Goal: Book appointment/travel/reservation

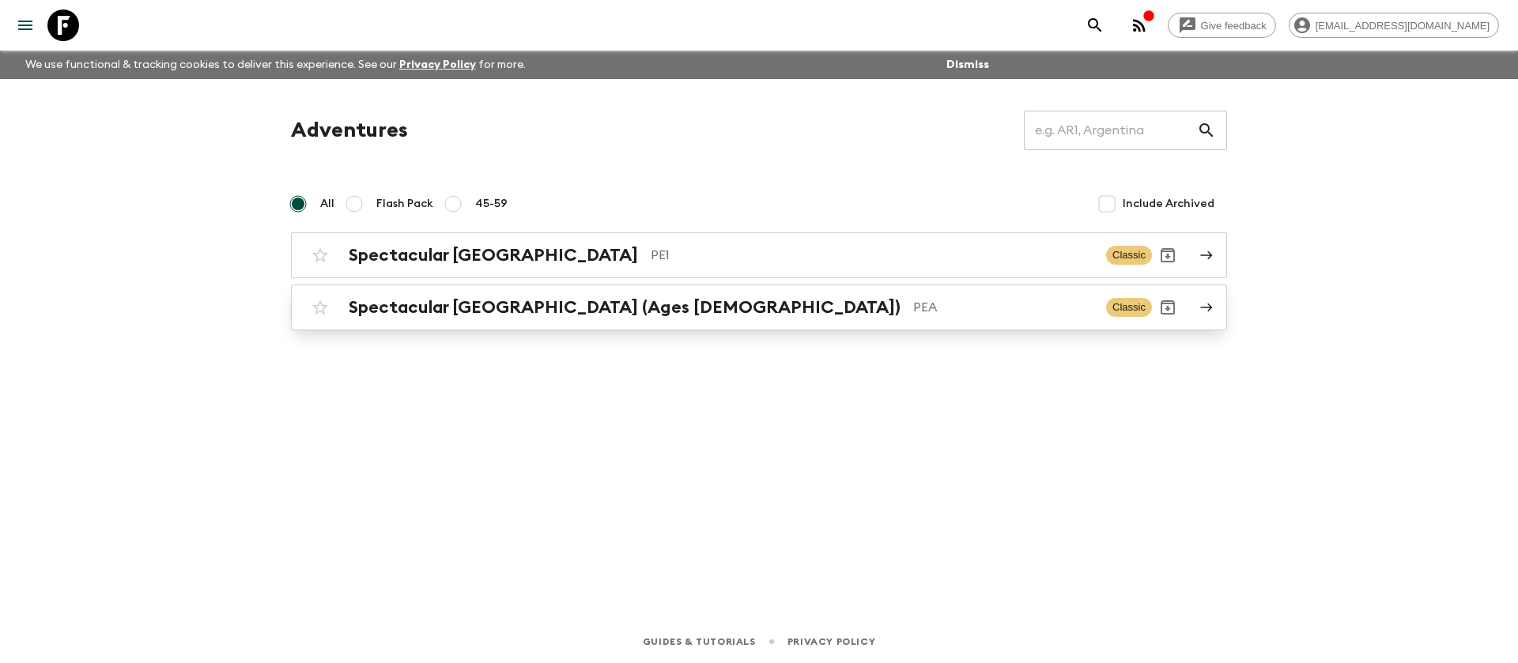
click at [455, 301] on h2 "Spectacular [GEOGRAPHIC_DATA] (Ages [DEMOGRAPHIC_DATA])" at bounding box center [625, 307] width 552 height 21
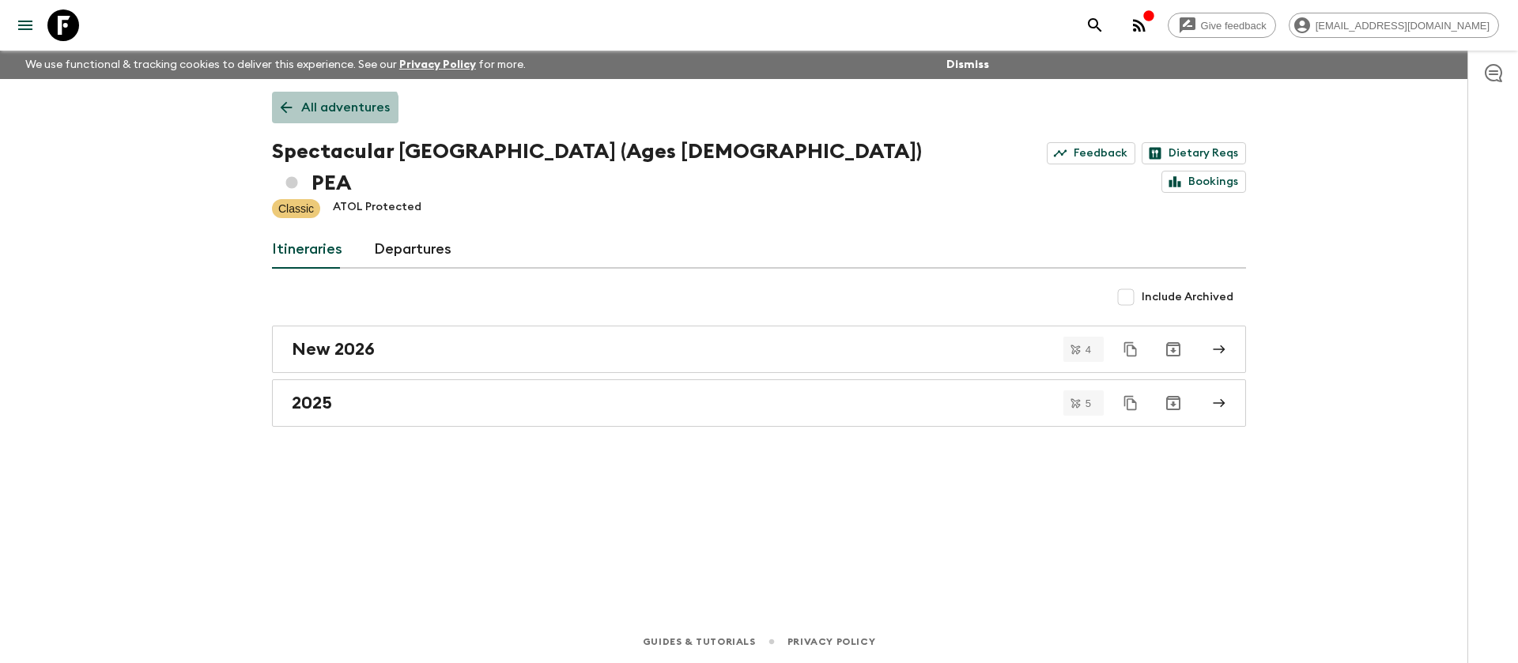
click at [328, 118] on link "All adventures" at bounding box center [335, 108] width 126 height 32
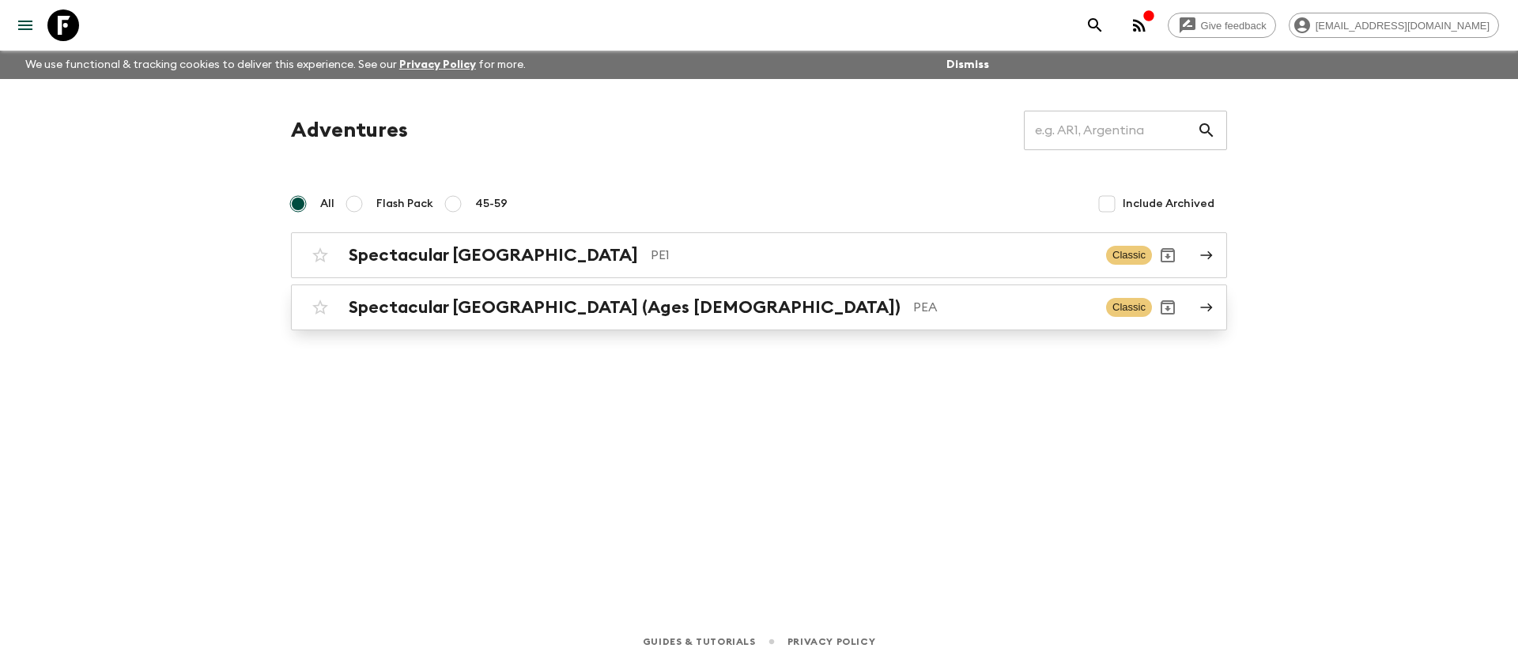
click at [469, 299] on h2 "Spectacular [GEOGRAPHIC_DATA] (Ages [DEMOGRAPHIC_DATA])" at bounding box center [625, 307] width 552 height 21
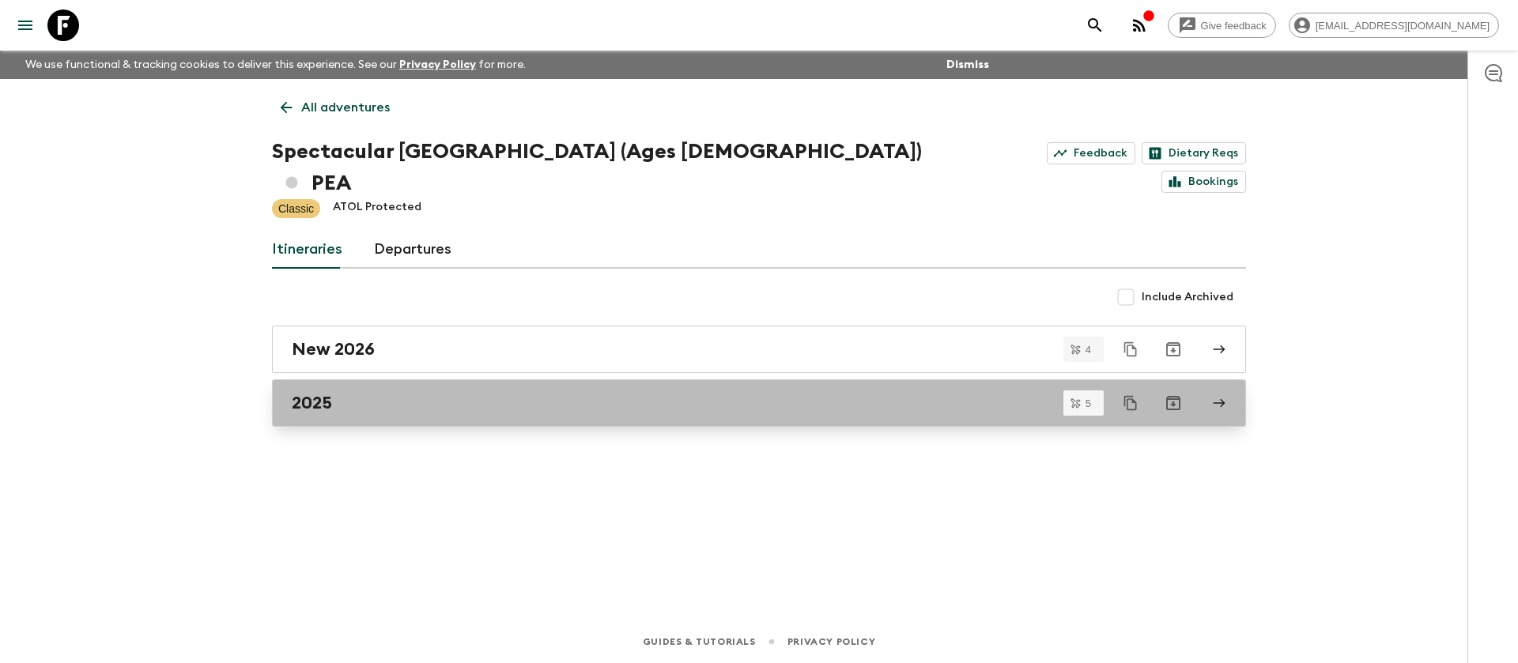
click at [335, 379] on link "2025" at bounding box center [759, 402] width 974 height 47
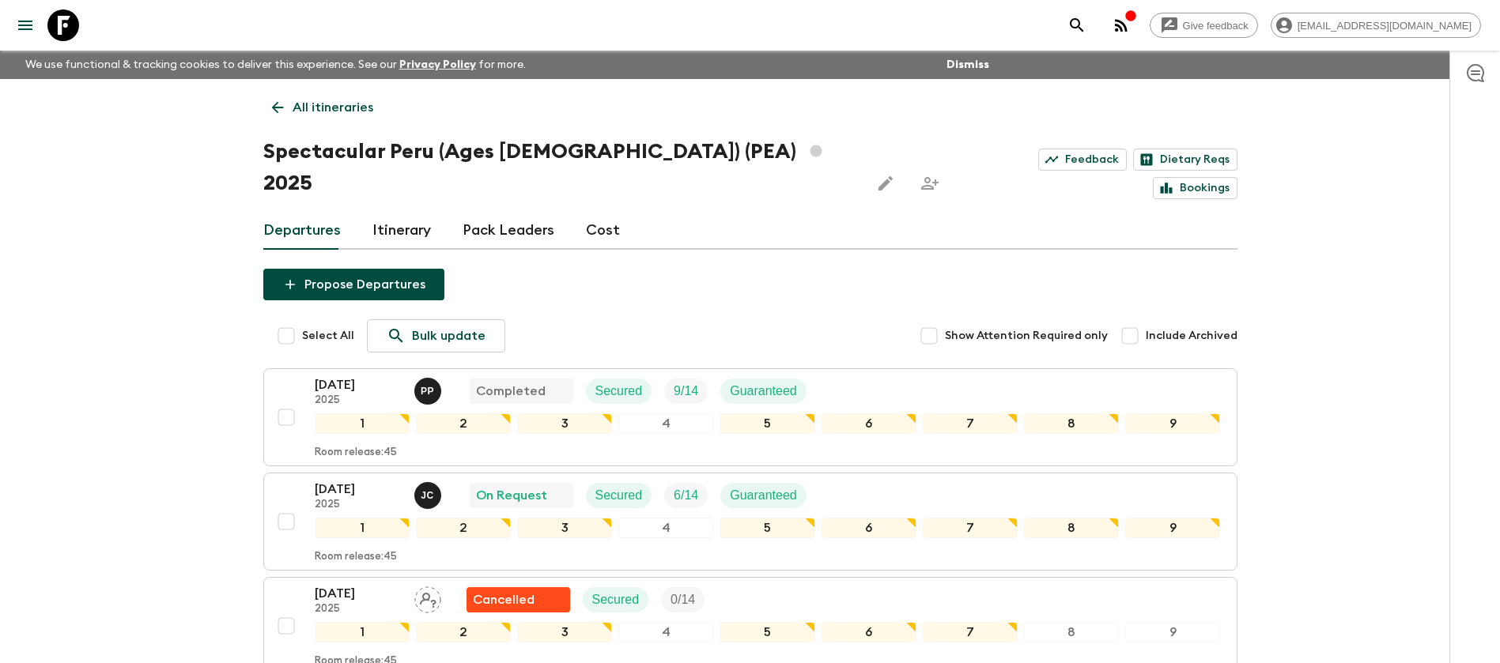
click at [330, 104] on p "All itineraries" at bounding box center [333, 107] width 81 height 19
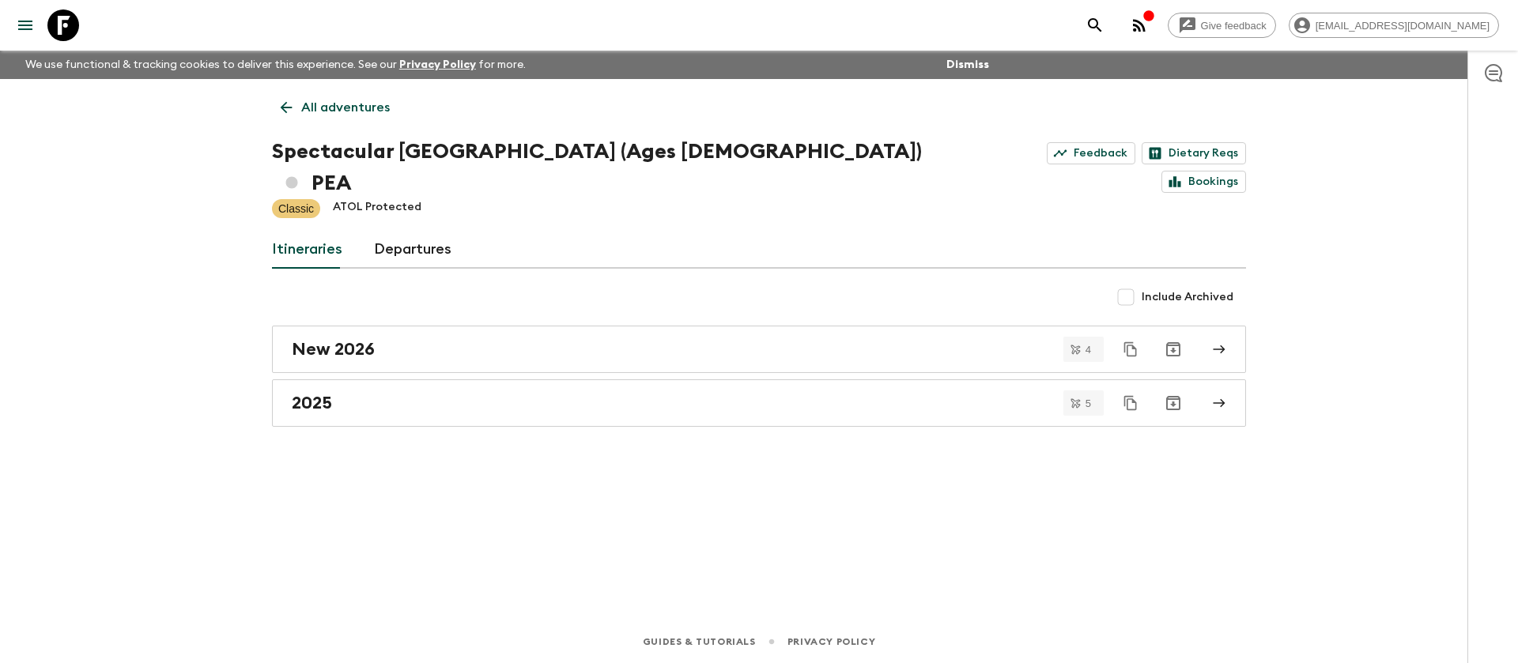
click at [357, 98] on p "All adventures" at bounding box center [345, 107] width 89 height 19
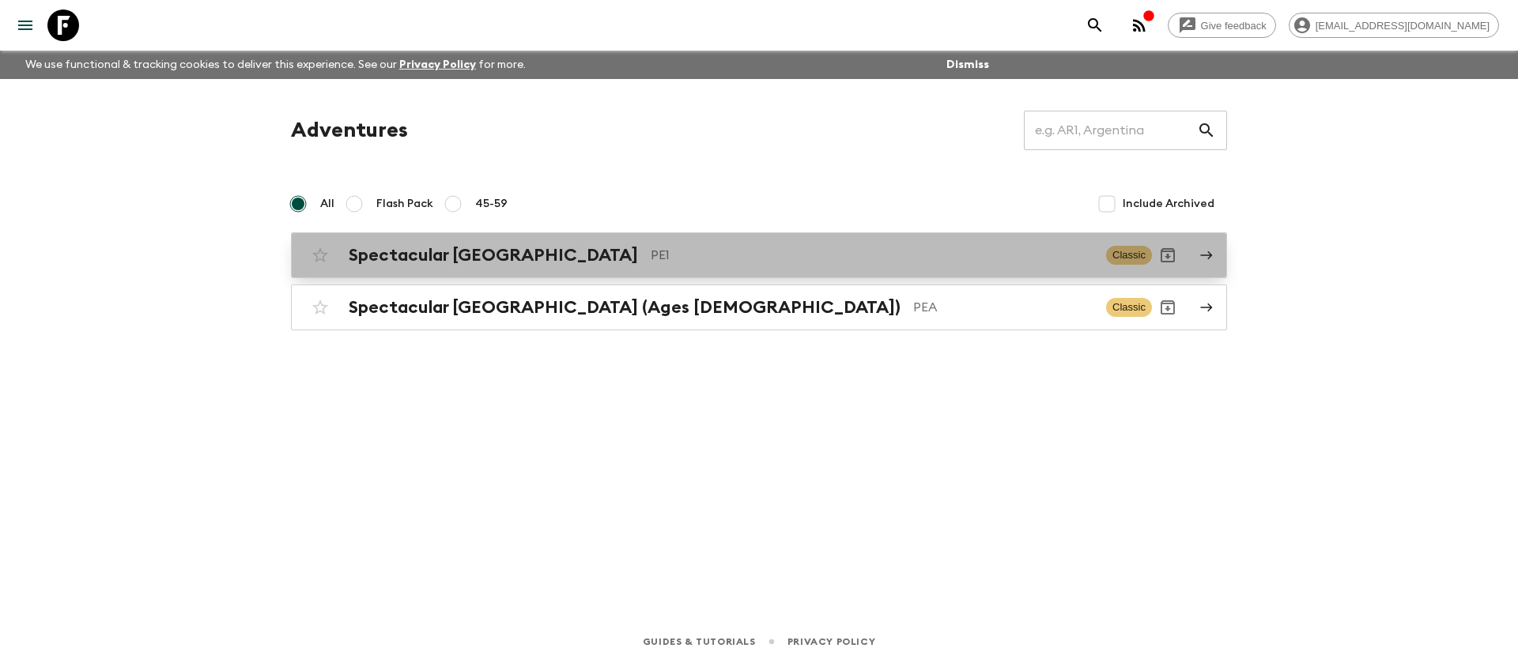
click at [459, 257] on h2 "Spectacular [GEOGRAPHIC_DATA]" at bounding box center [493, 255] width 289 height 21
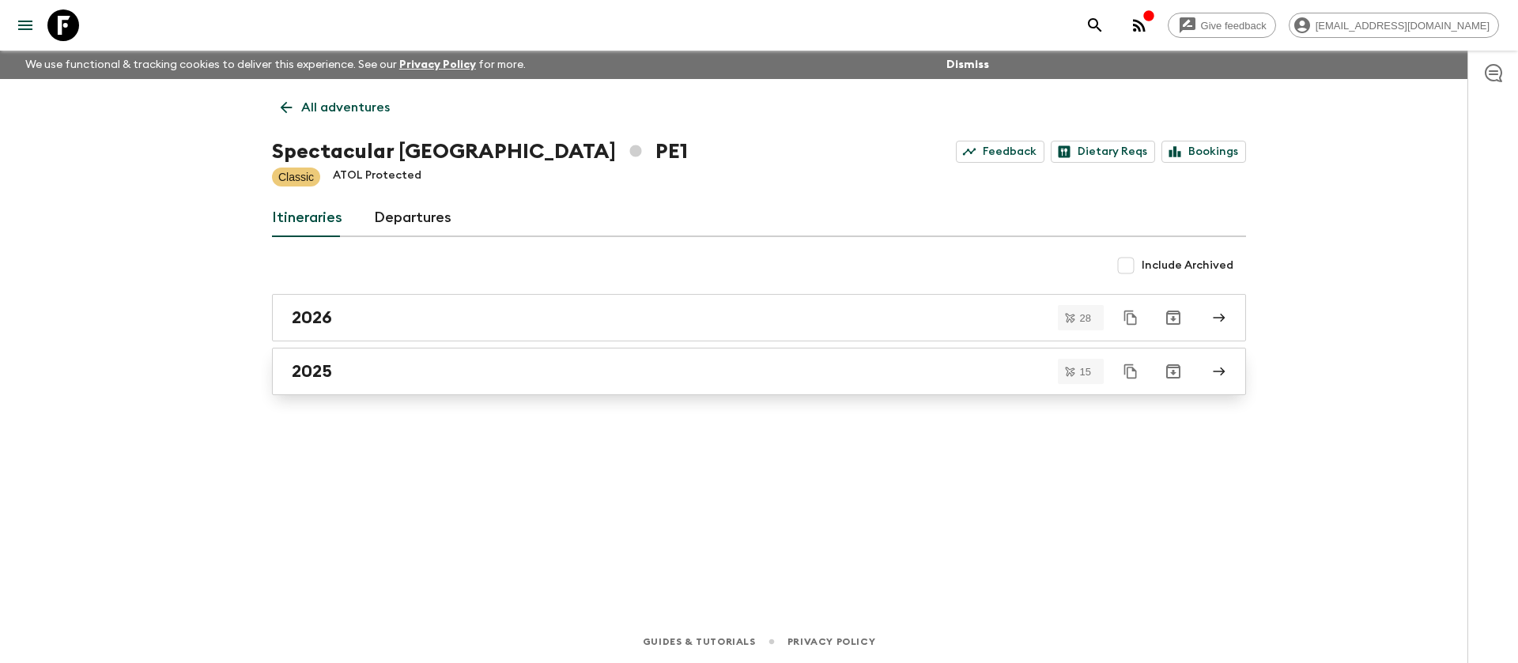
click at [368, 387] on link "2025" at bounding box center [759, 371] width 974 height 47
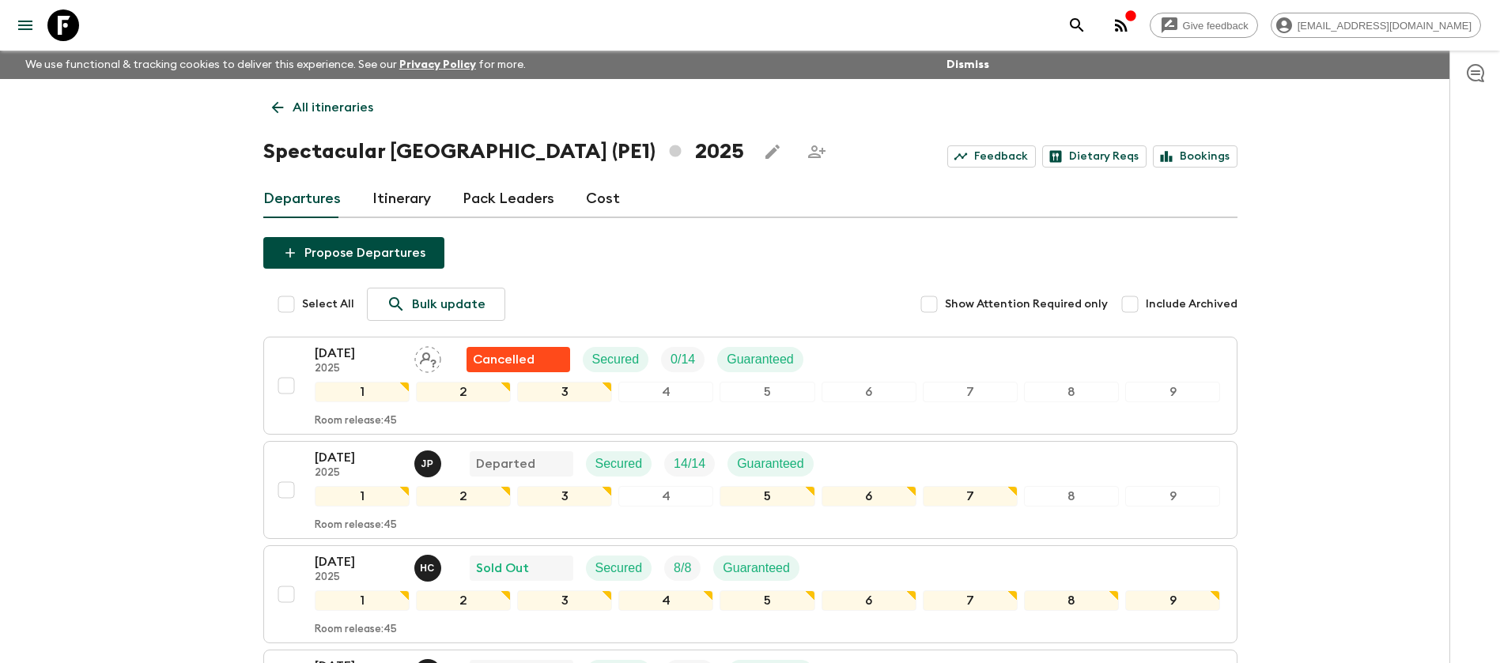
click at [311, 104] on p "All itineraries" at bounding box center [333, 107] width 81 height 19
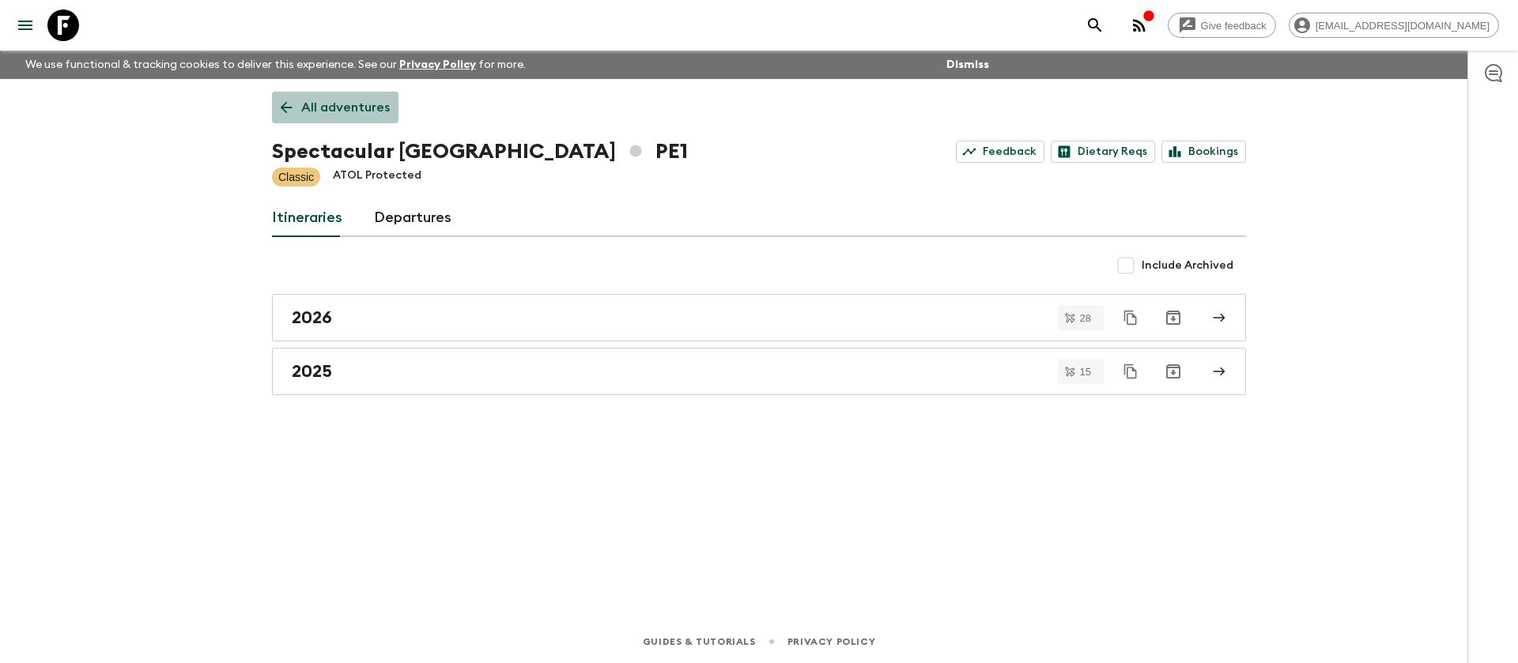
click at [338, 106] on p "All adventures" at bounding box center [345, 107] width 89 height 19
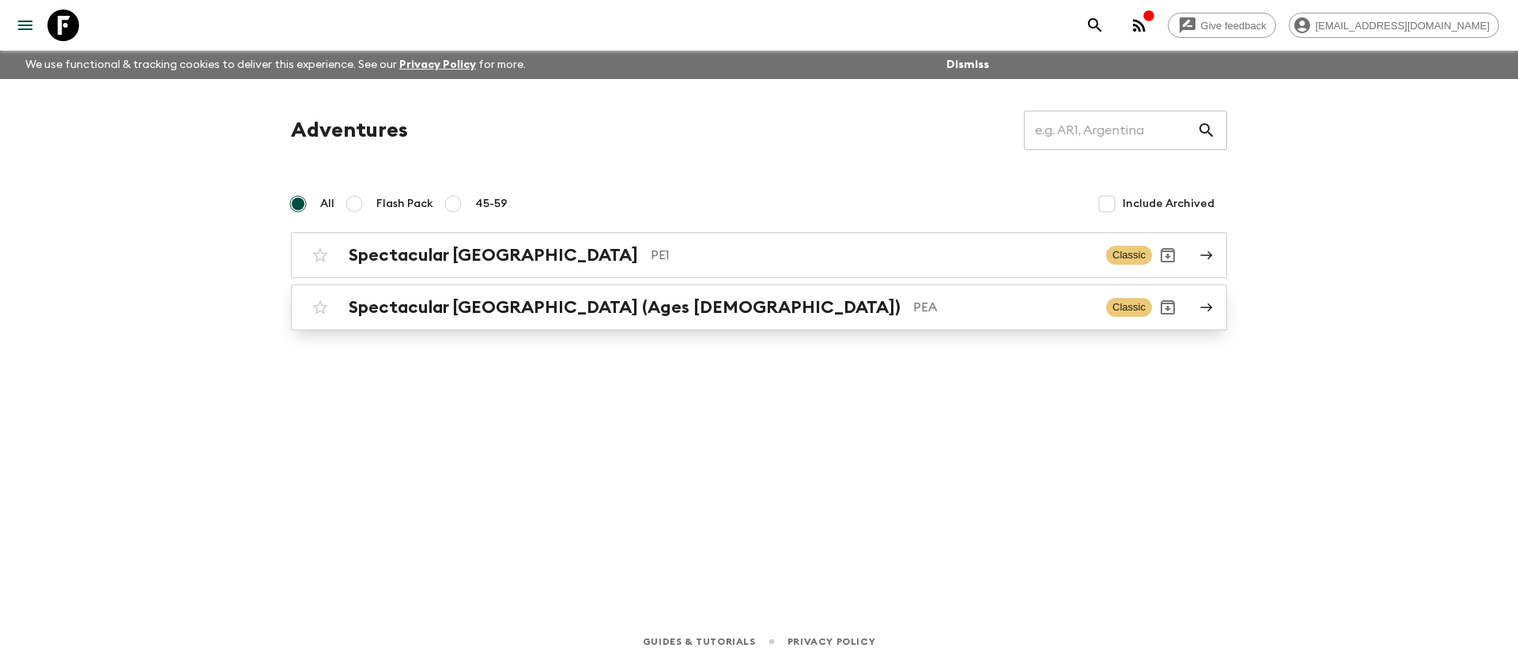
click at [394, 304] on h2 "Spectacular [GEOGRAPHIC_DATA] (Ages [DEMOGRAPHIC_DATA])" at bounding box center [625, 307] width 552 height 21
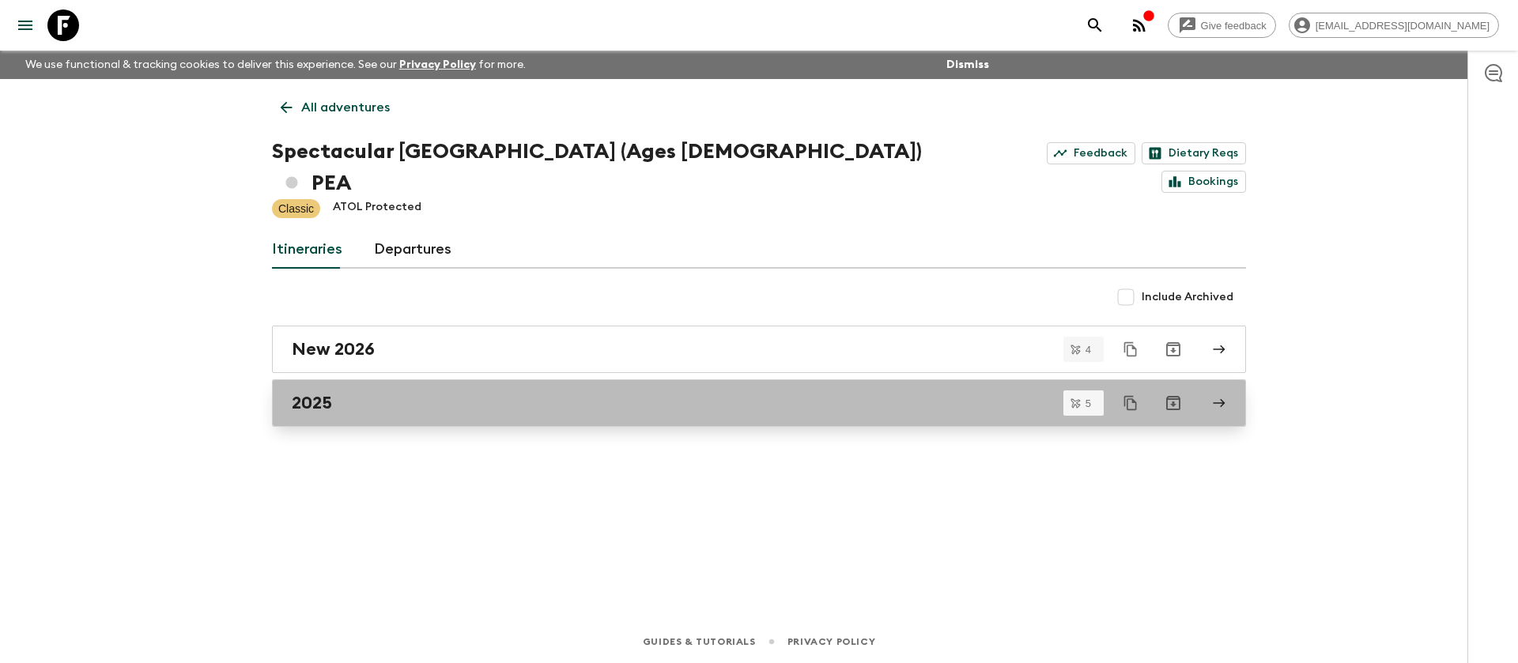
click at [405, 383] on link "2025" at bounding box center [759, 402] width 974 height 47
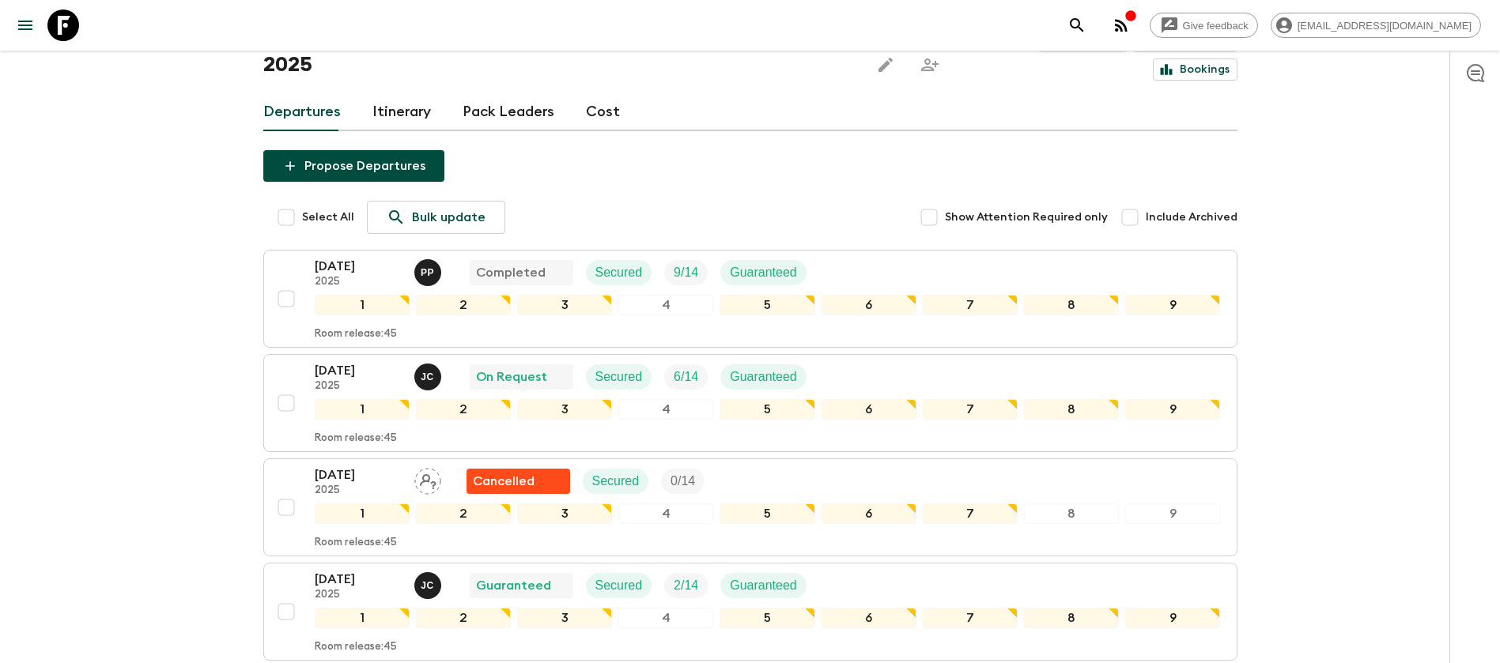
scroll to position [237, 0]
